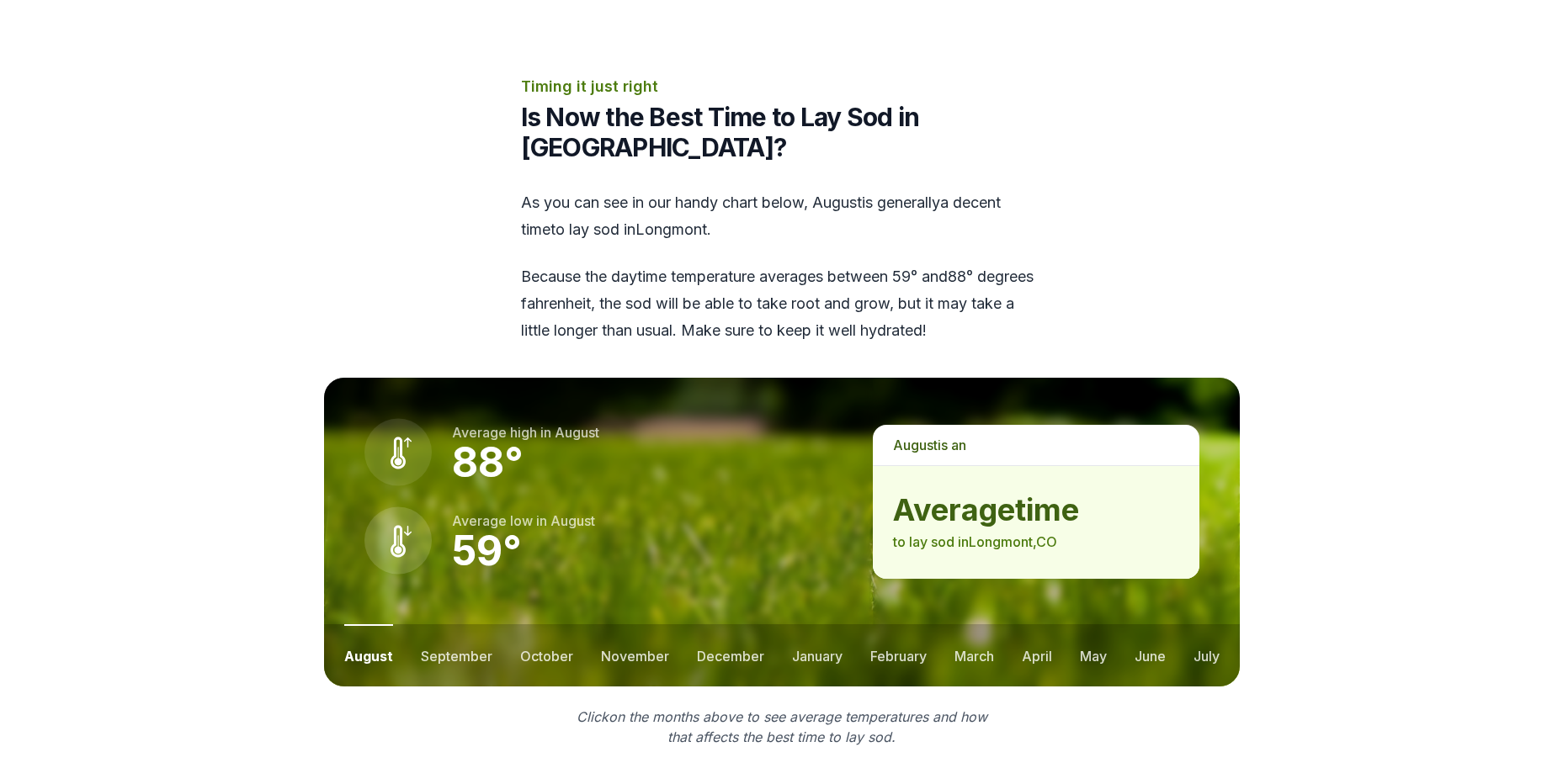
scroll to position [1936, 0]
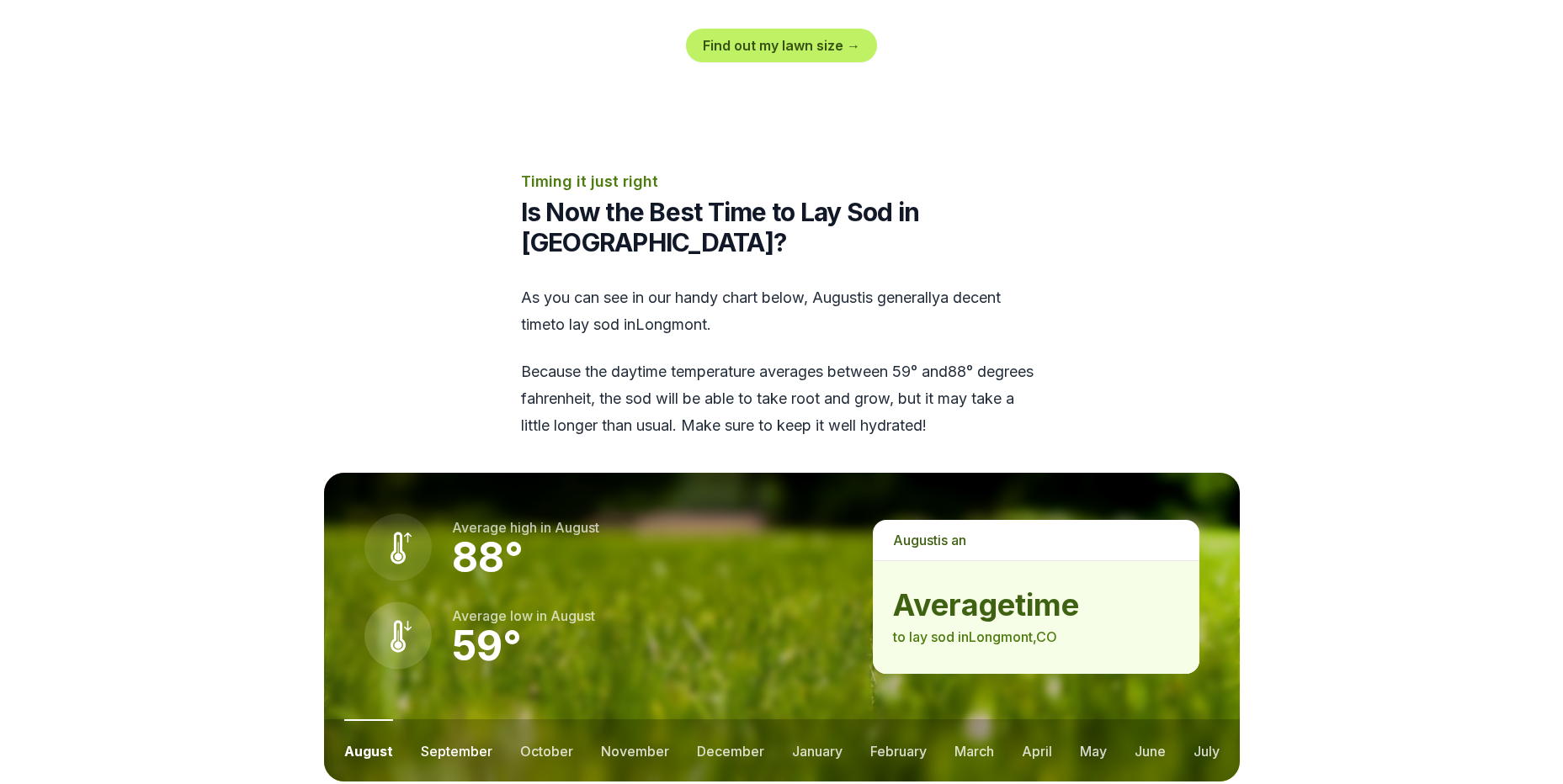
click at [449, 719] on button "september" at bounding box center [457, 750] width 71 height 62
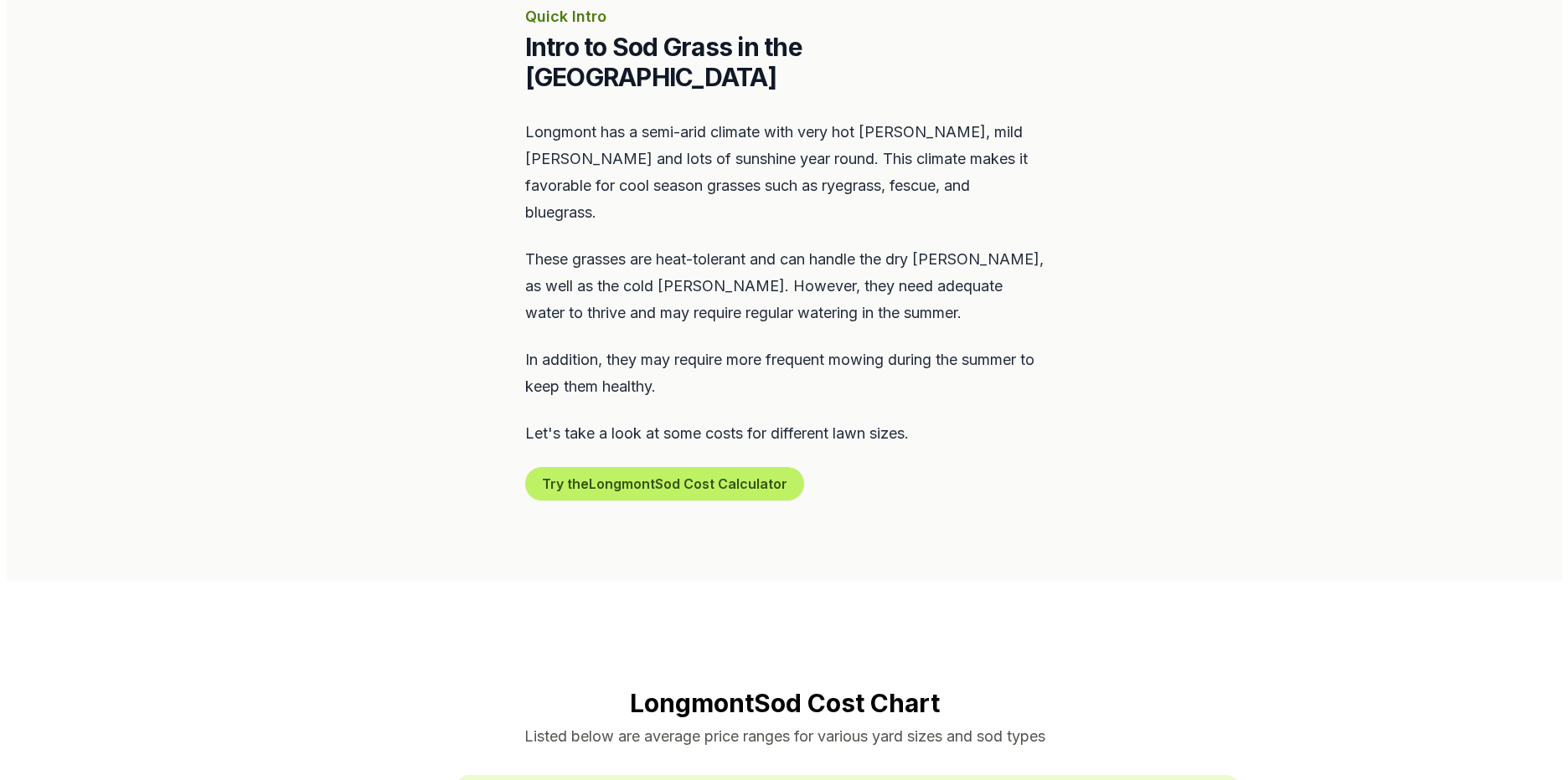
scroll to position [754, 0]
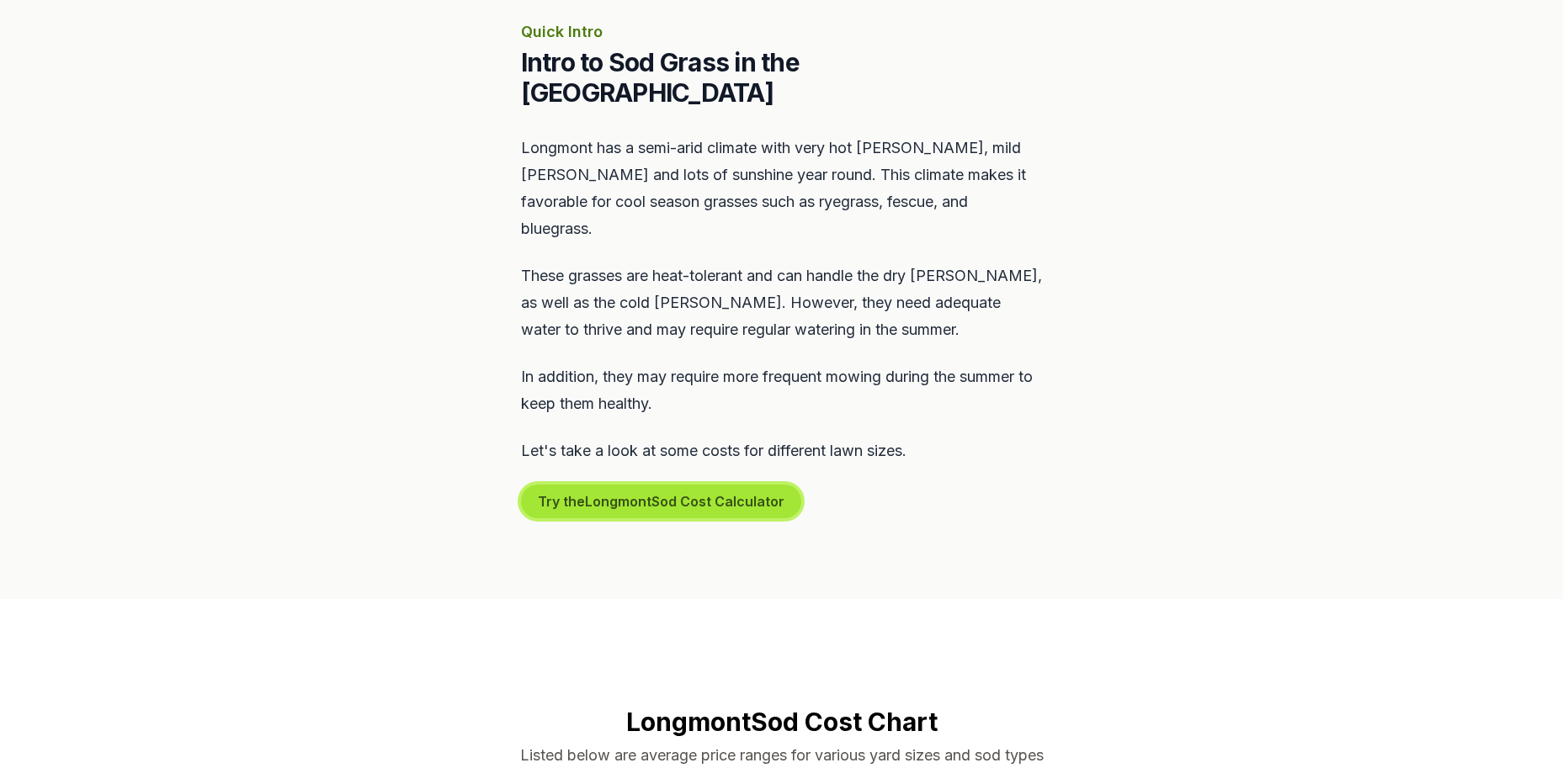
click at [694, 484] on button "Try the Longmont Sod Cost Calculator" at bounding box center [661, 501] width 280 height 34
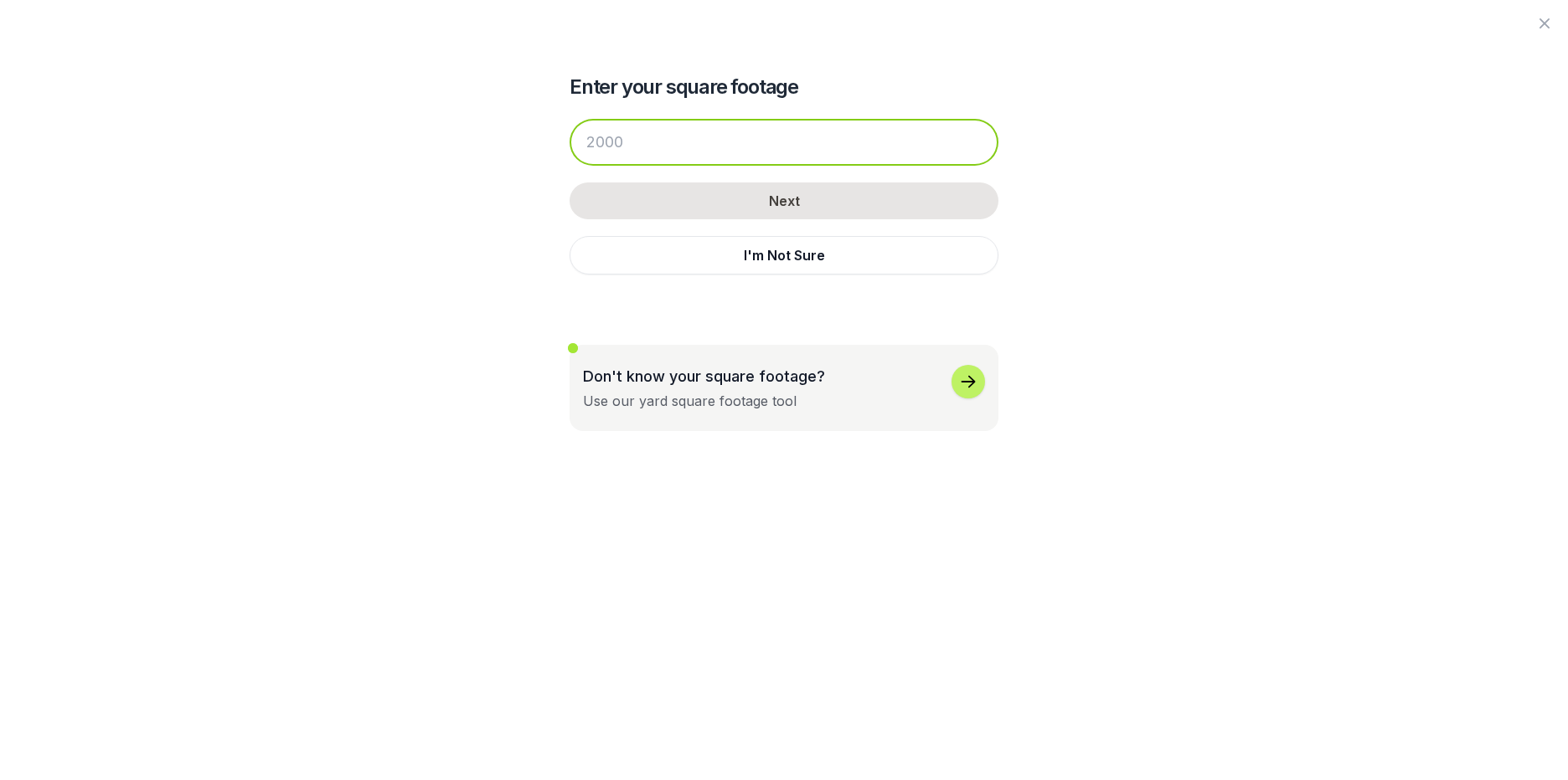
click at [755, 149] on input "number" at bounding box center [784, 142] width 429 height 47
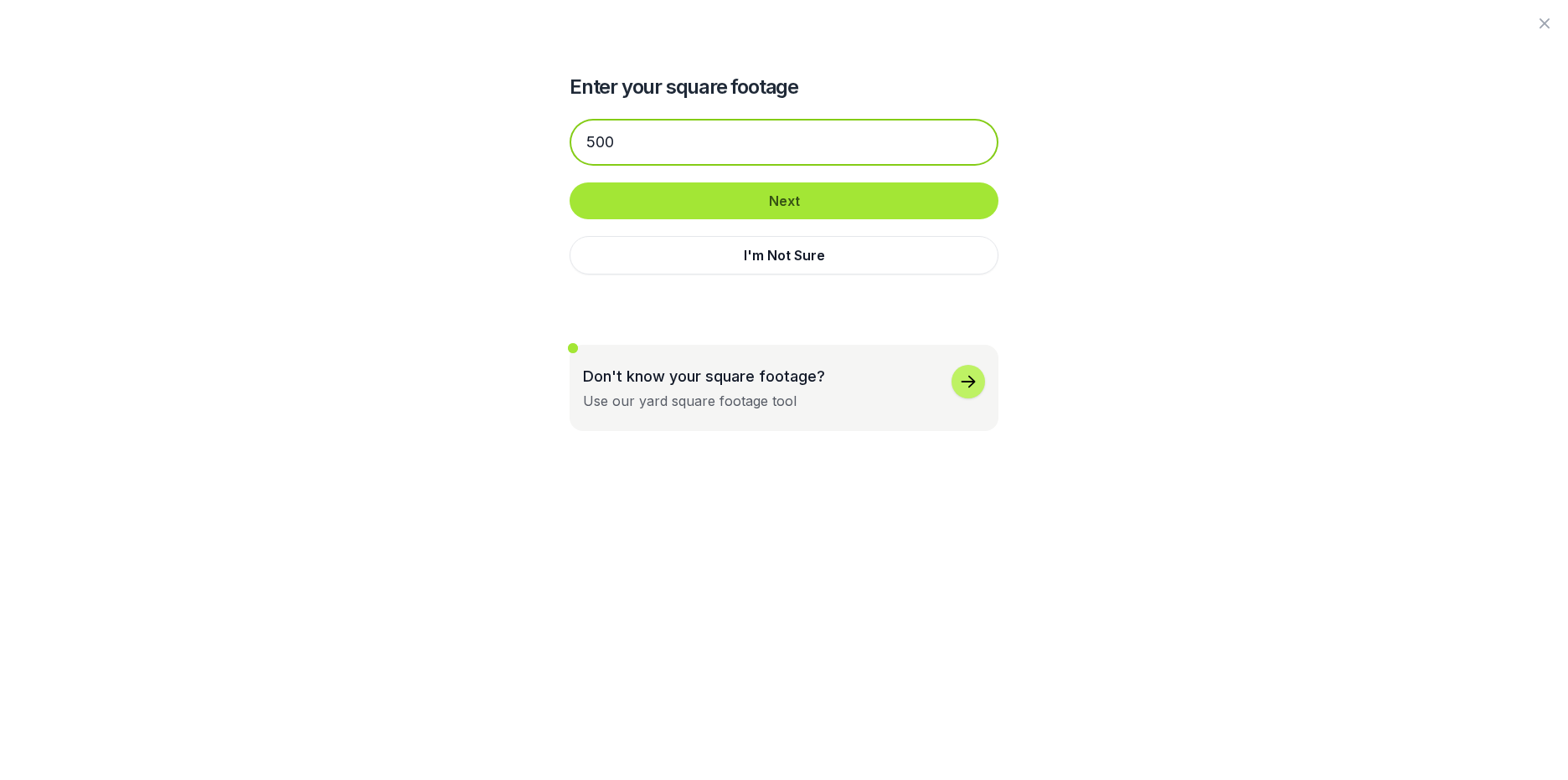
type input "500"
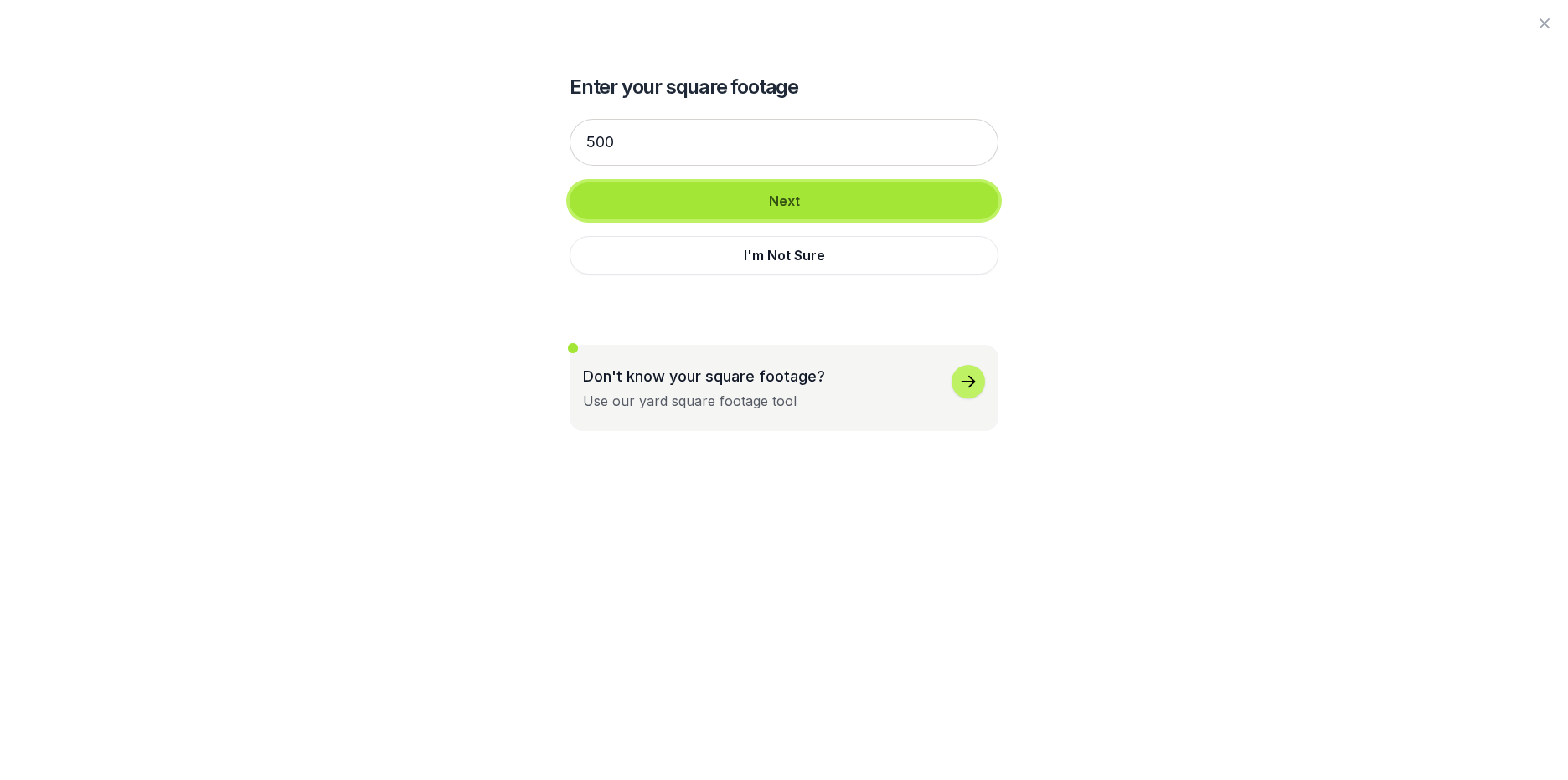
click at [781, 195] on button "Next" at bounding box center [784, 200] width 429 height 36
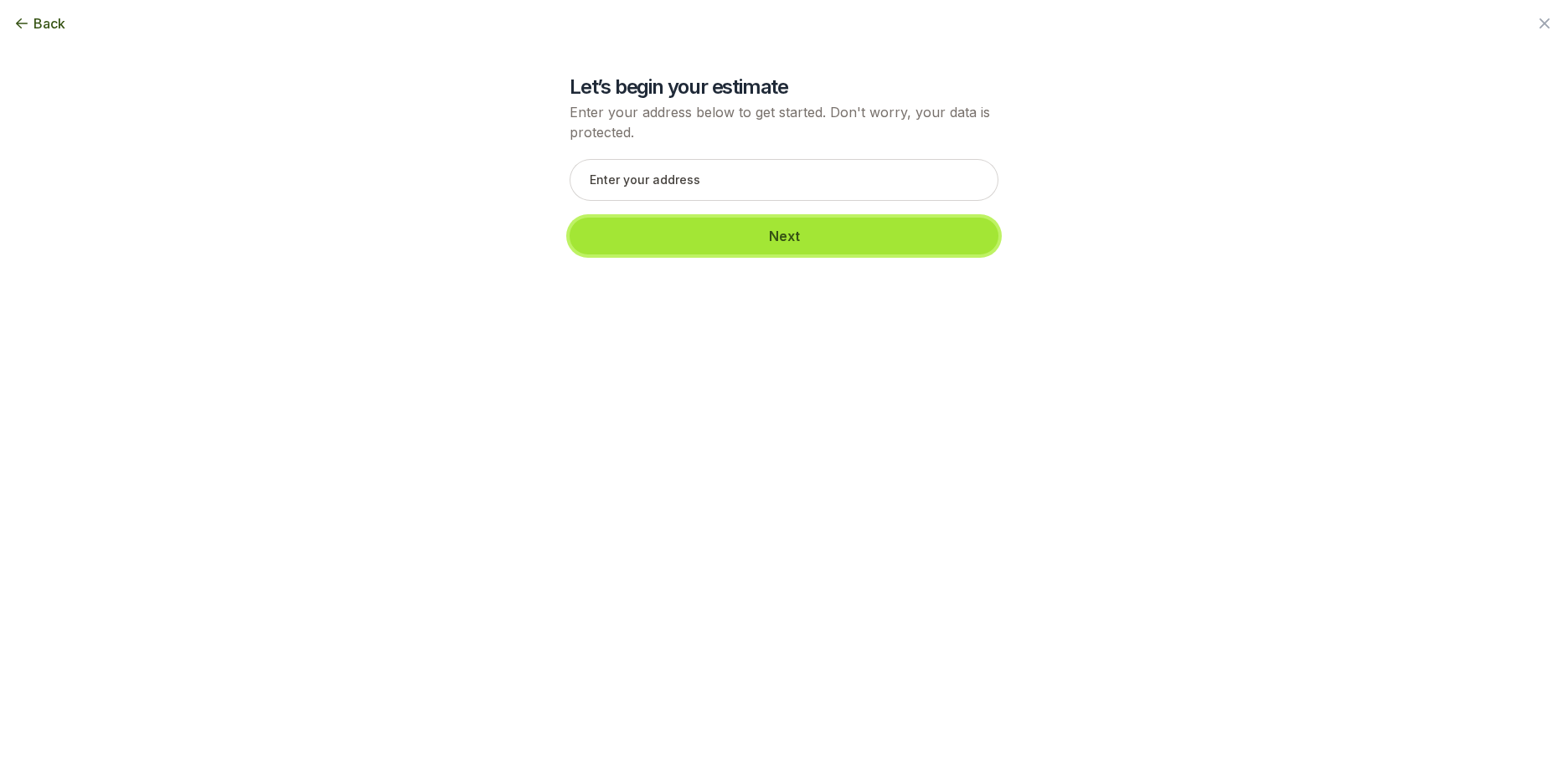
click at [691, 237] on button "Next" at bounding box center [784, 235] width 429 height 36
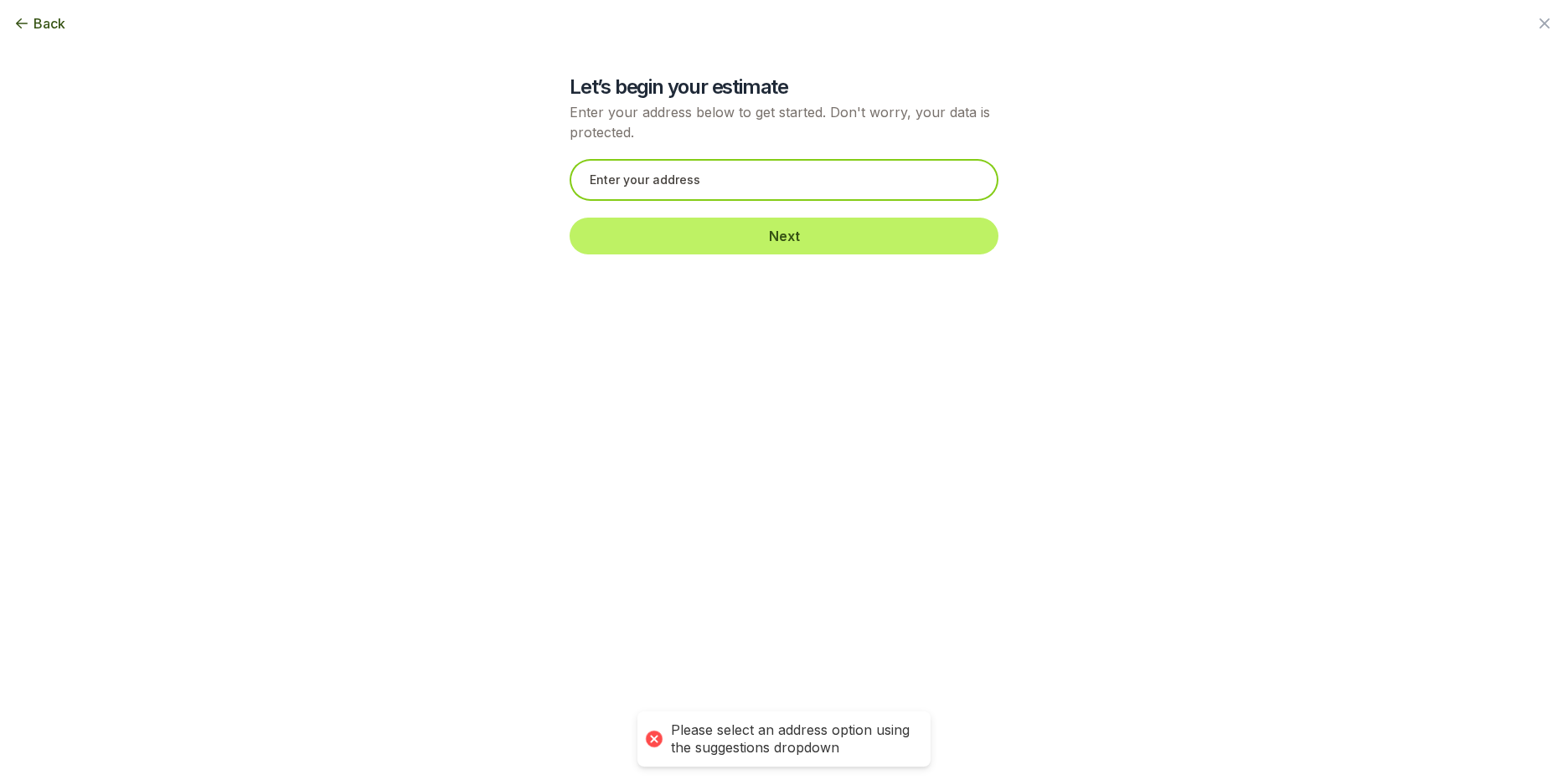
click at [700, 178] on input "text" at bounding box center [784, 179] width 429 height 42
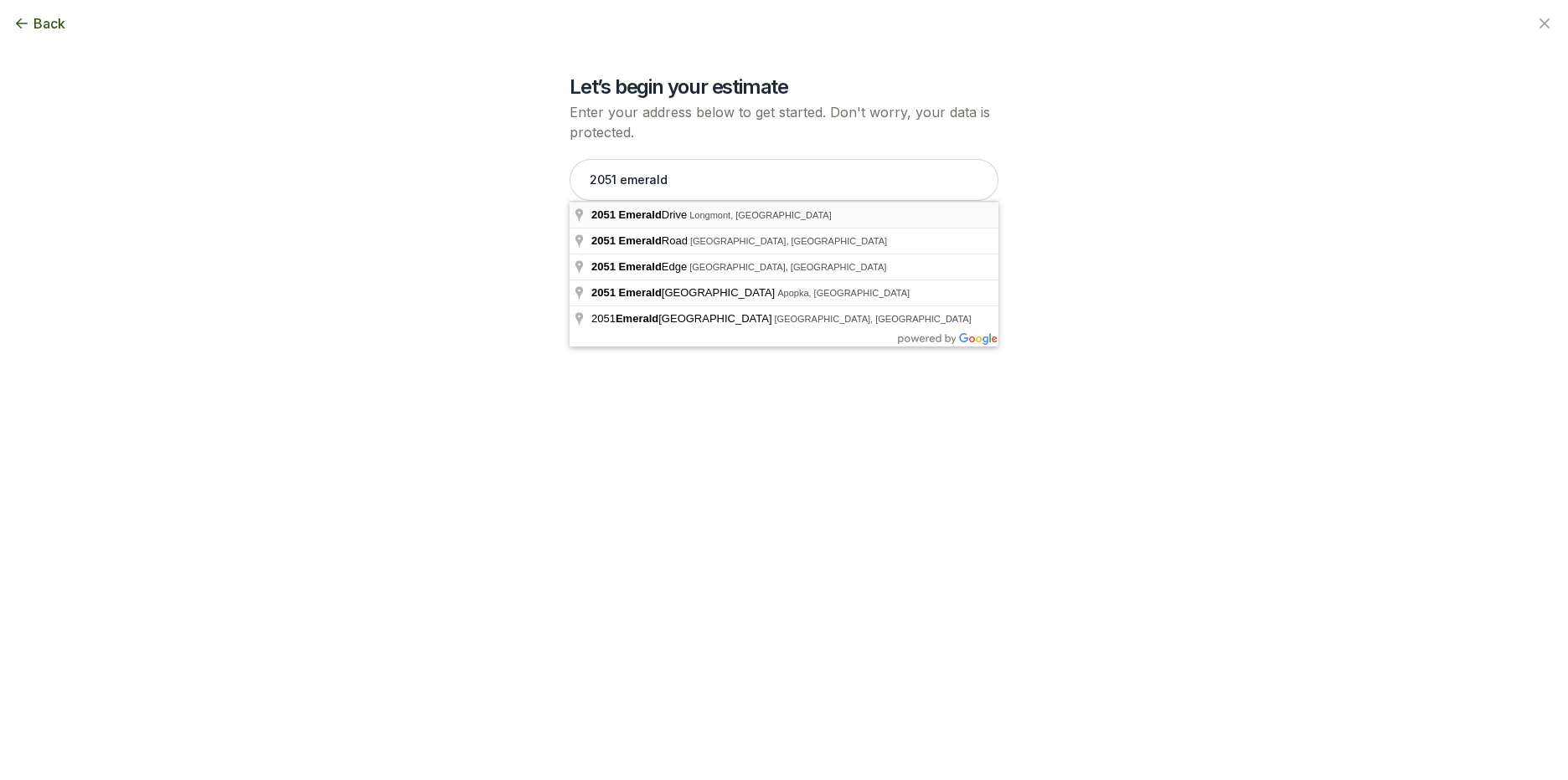
type input "[STREET_ADDRESS]"
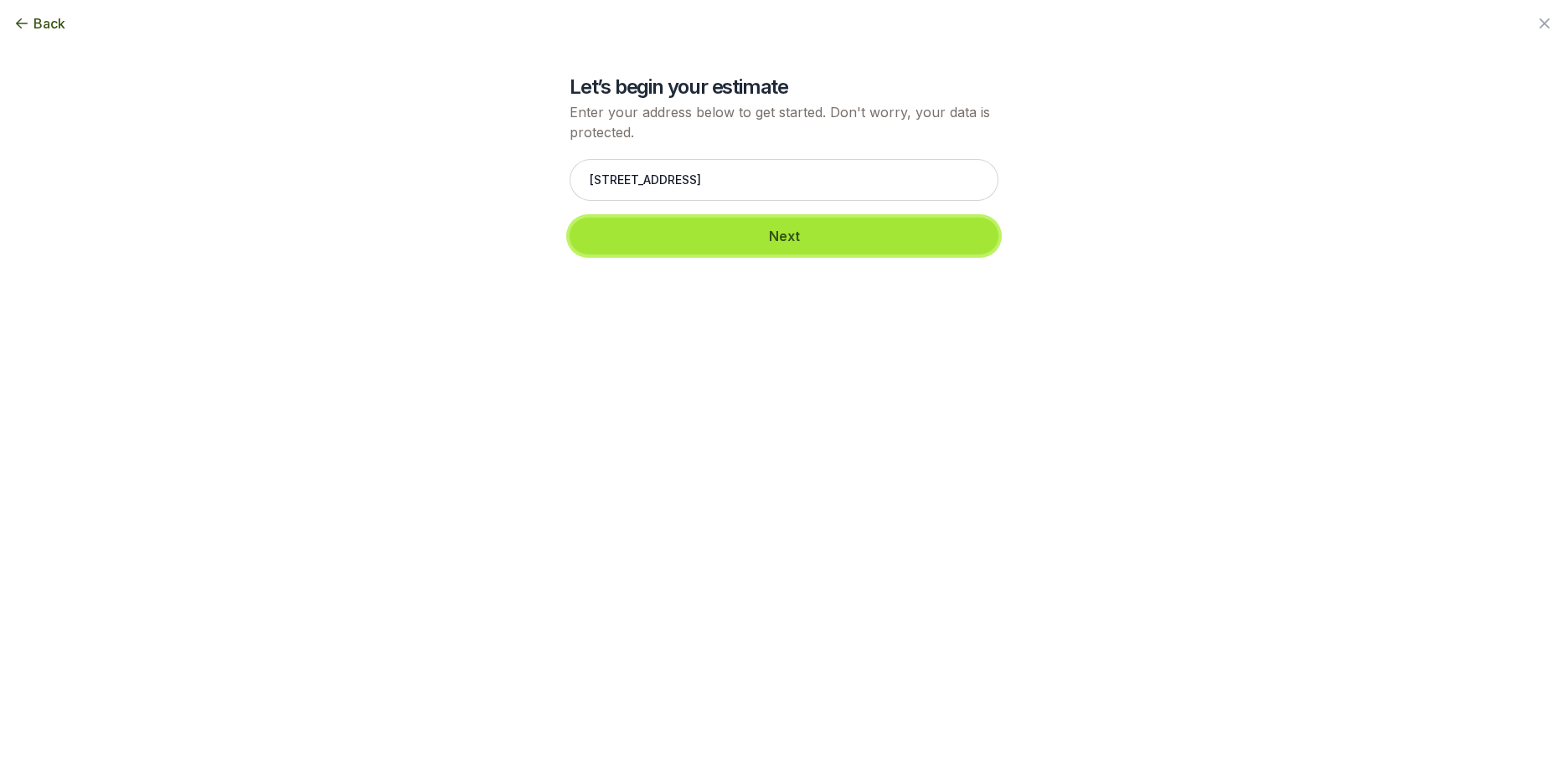
click at [758, 232] on button "Next" at bounding box center [784, 235] width 429 height 36
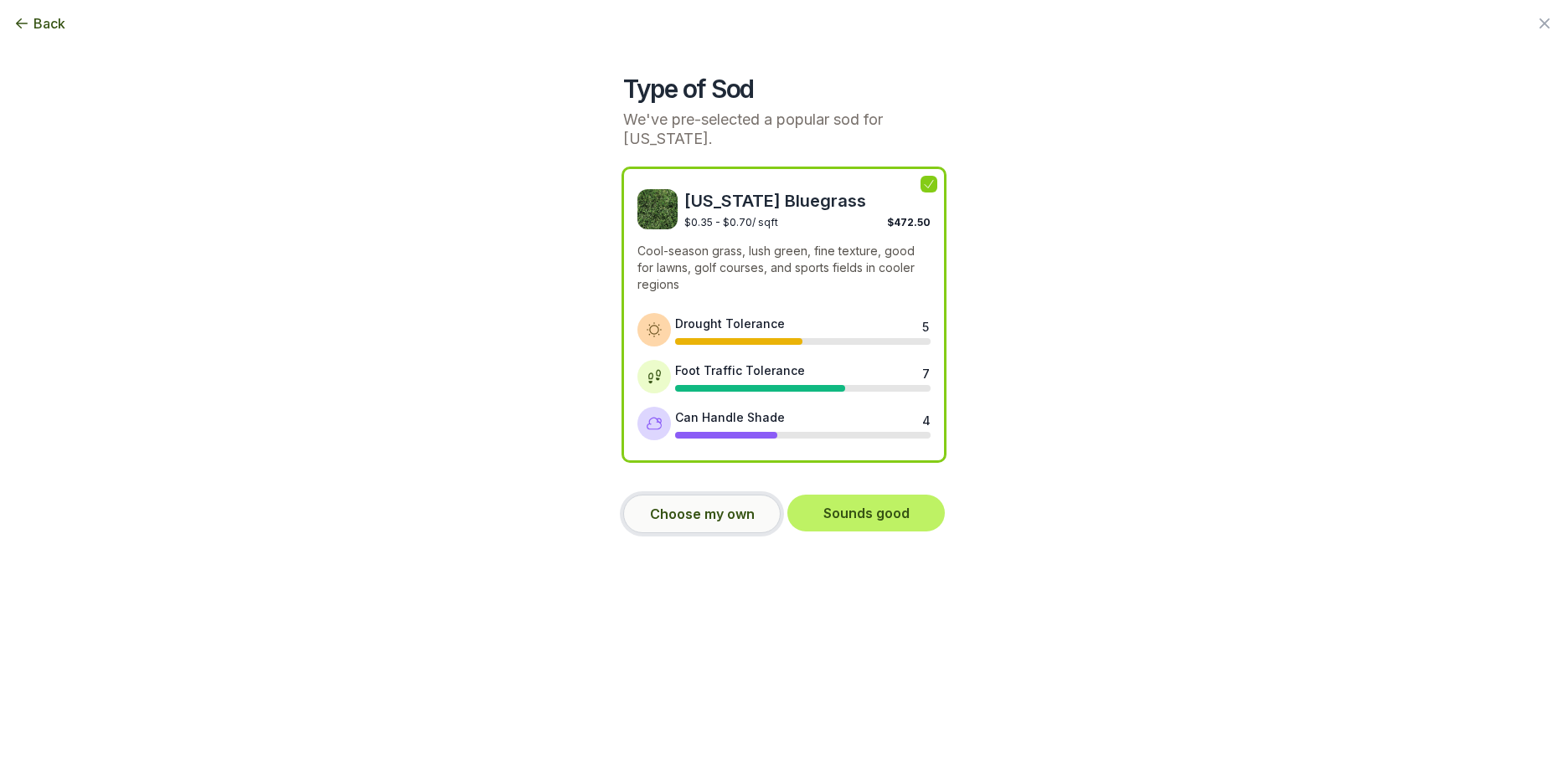
click at [717, 512] on button "Choose my own" at bounding box center [702, 514] width 158 height 38
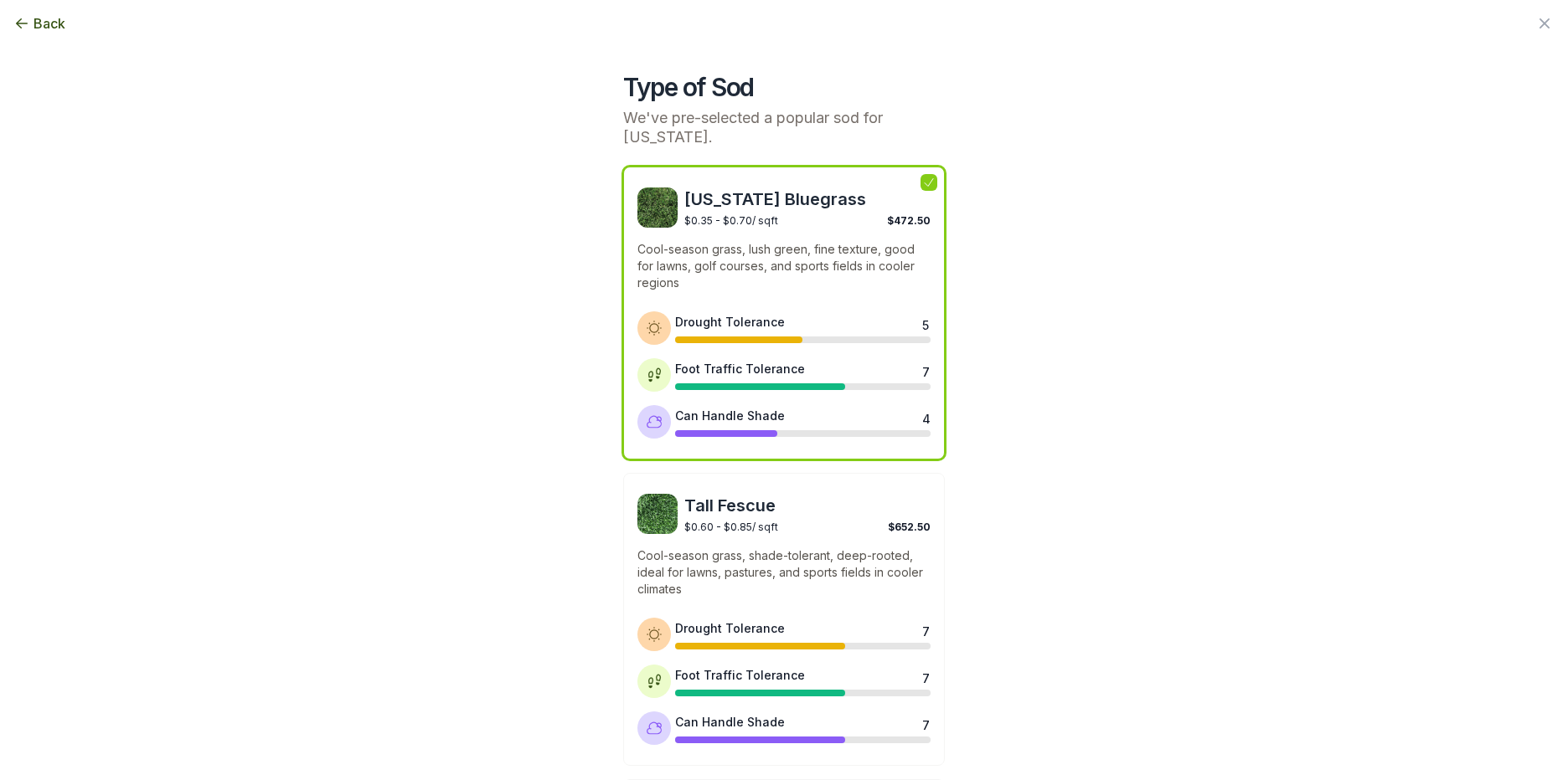
scroll to position [0, 0]
click at [660, 520] on img at bounding box center [657, 516] width 40 height 40
